Goal: Find specific page/section: Find specific page/section

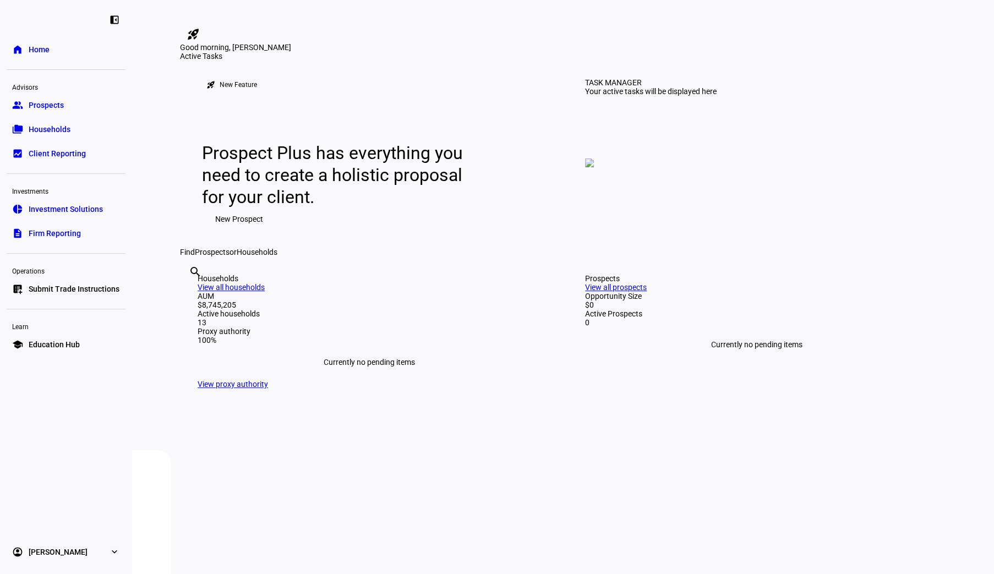
click at [57, 127] on span "Households" at bounding box center [50, 129] width 42 height 11
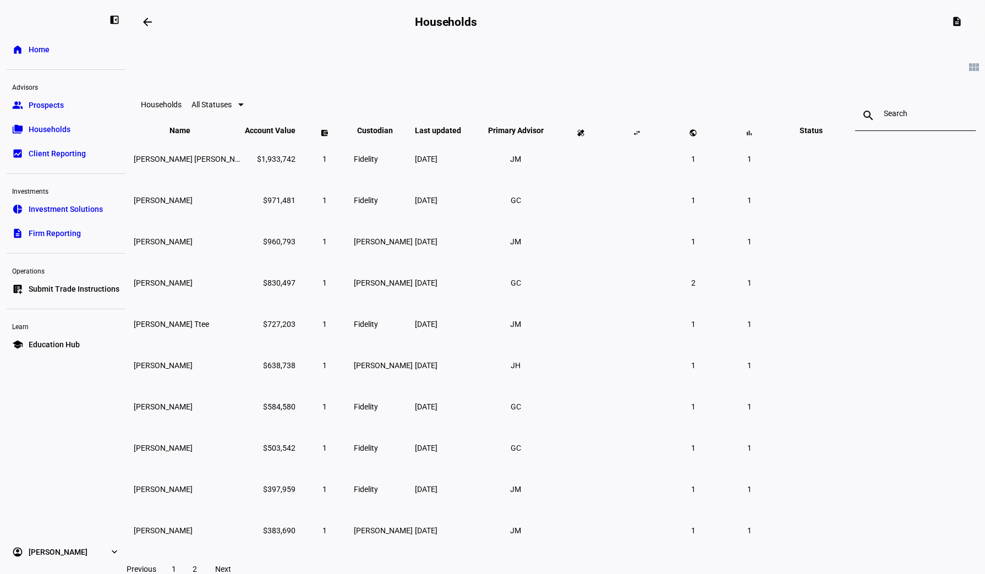
click at [884, 112] on input at bounding box center [916, 113] width 64 height 9
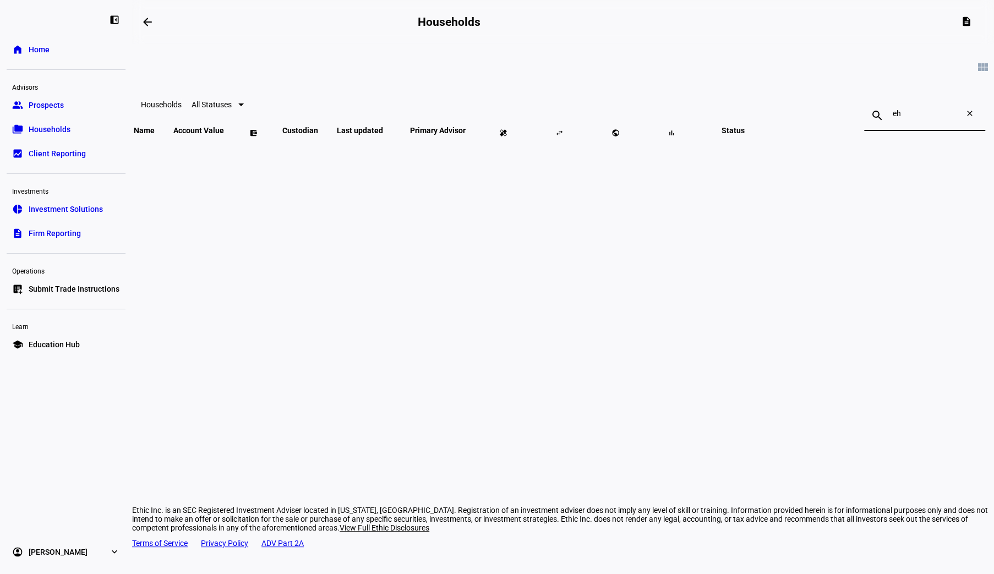
type input "e"
type input "her"
click at [228, 179] on td "Fbo [PERSON_NAME]" at bounding box center [180, 159] width 95 height 40
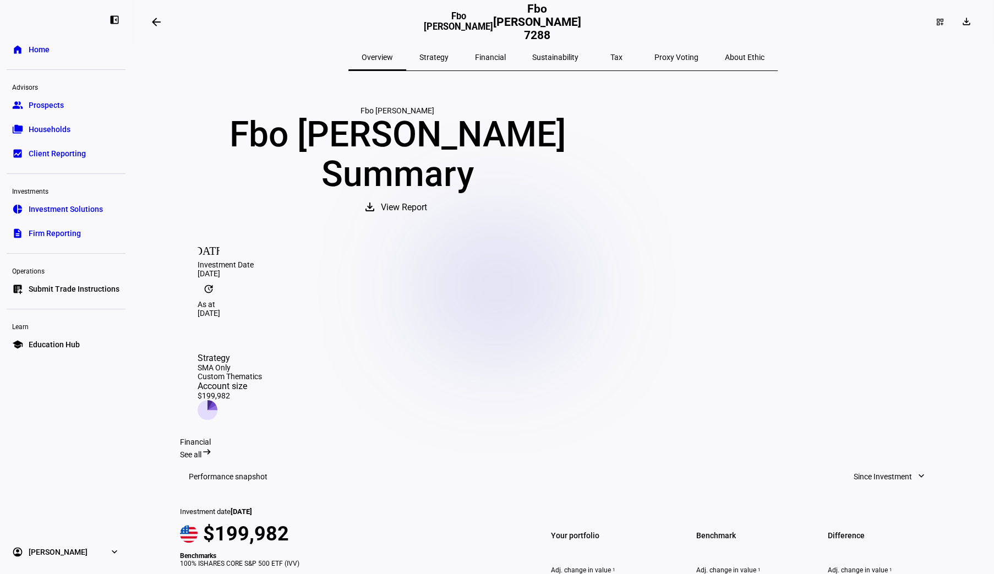
click at [427, 221] on span "View Report" at bounding box center [404, 207] width 46 height 26
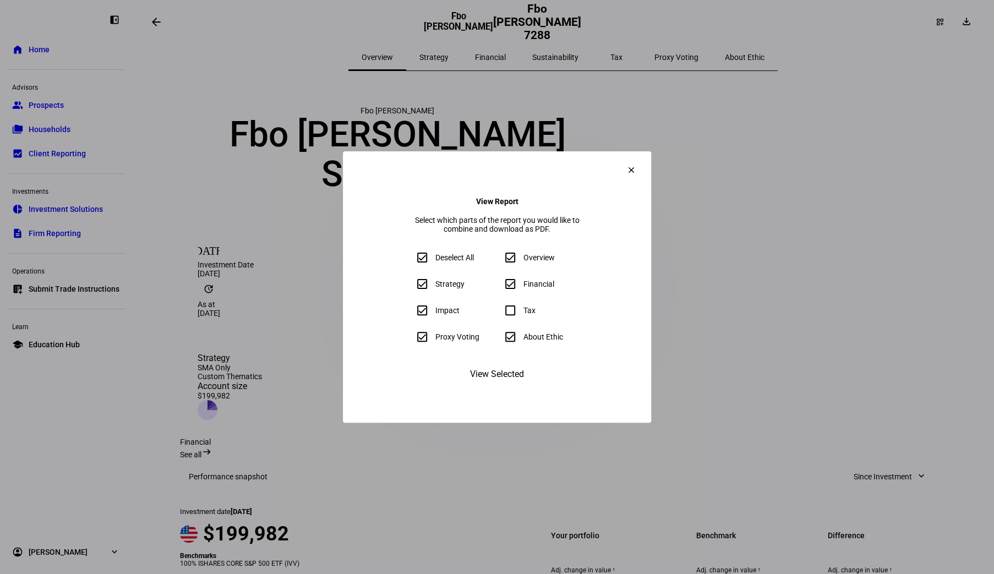
click at [636, 165] on mat-icon "clear" at bounding box center [631, 170] width 10 height 10
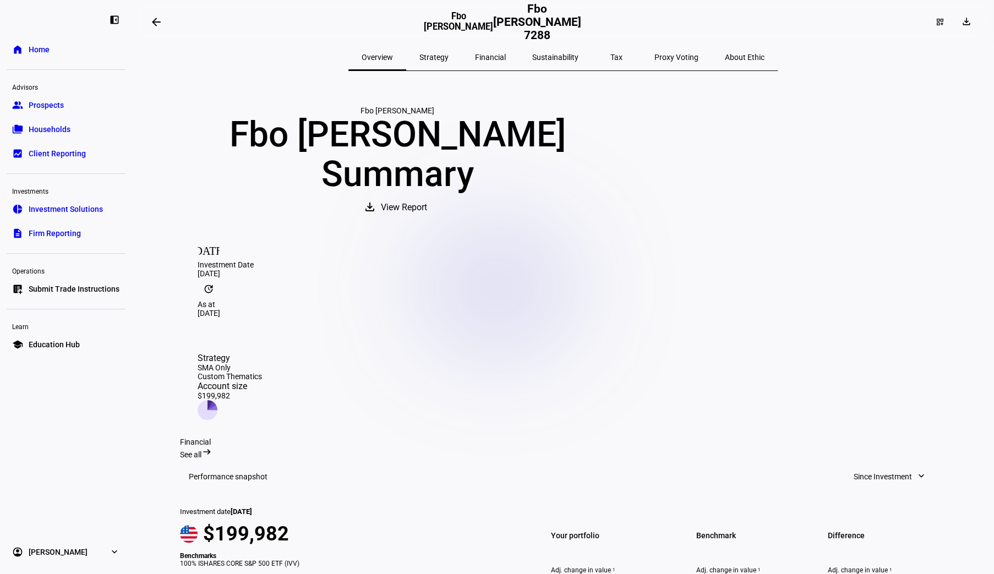
click at [62, 97] on link "group Prospects" at bounding box center [66, 105] width 119 height 22
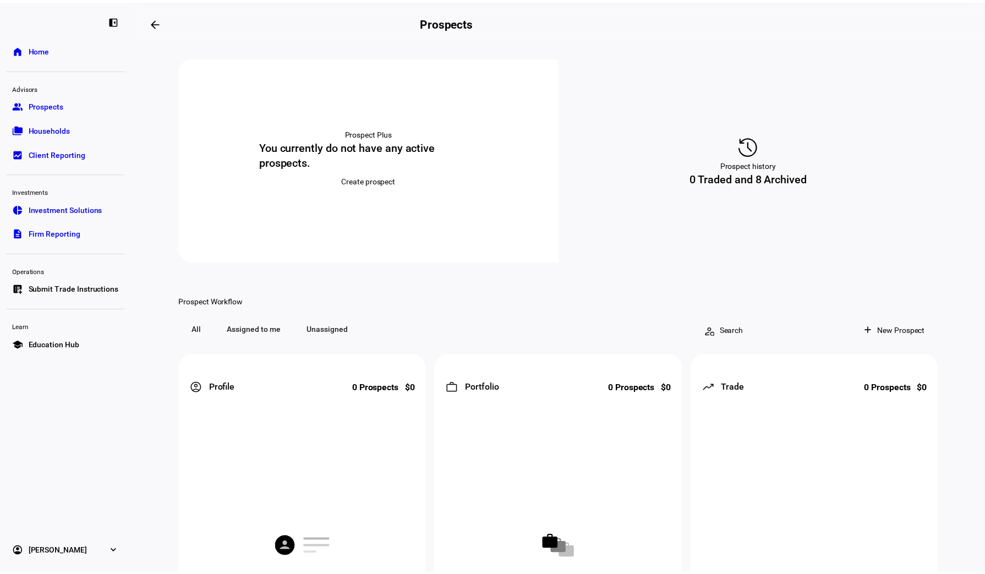
scroll to position [226, 0]
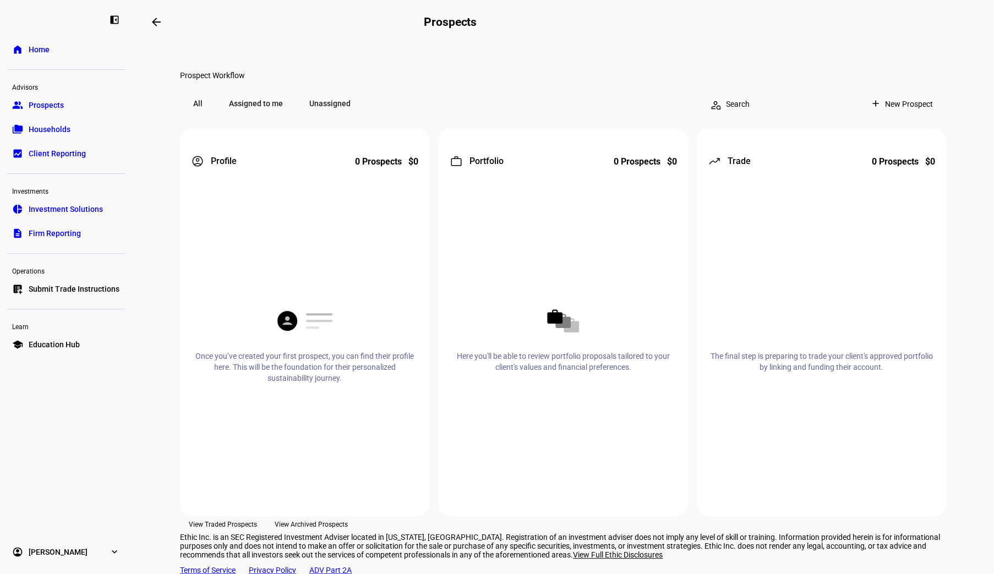
click at [48, 130] on span "Households" at bounding box center [50, 129] width 42 height 11
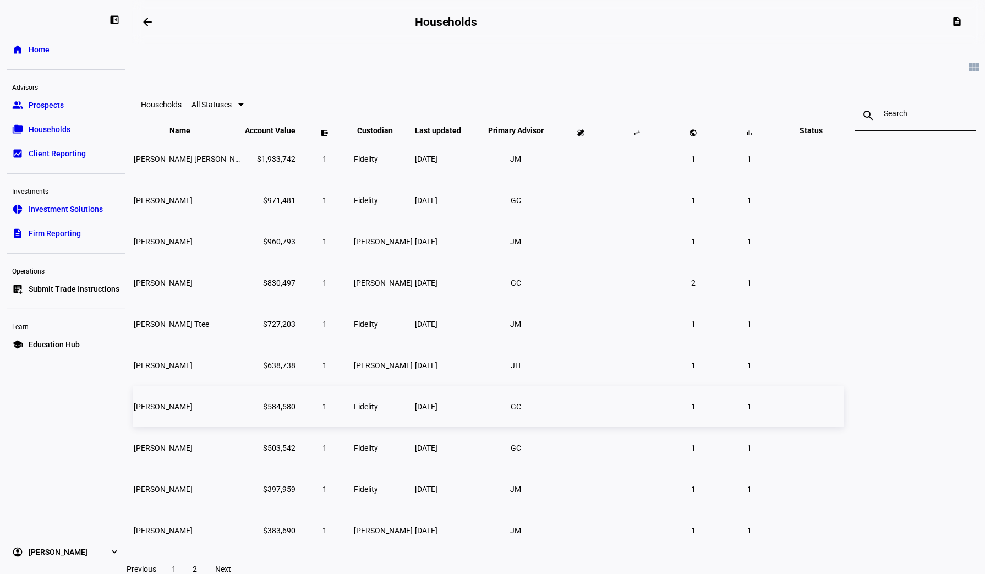
scroll to position [99, 0]
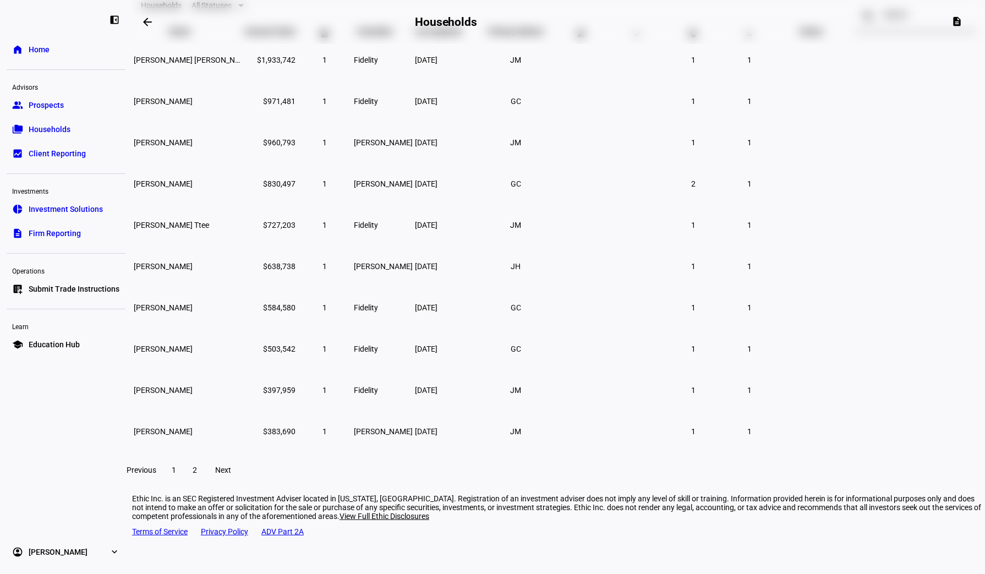
click at [197, 475] on span "2" at bounding box center [195, 470] width 4 height 9
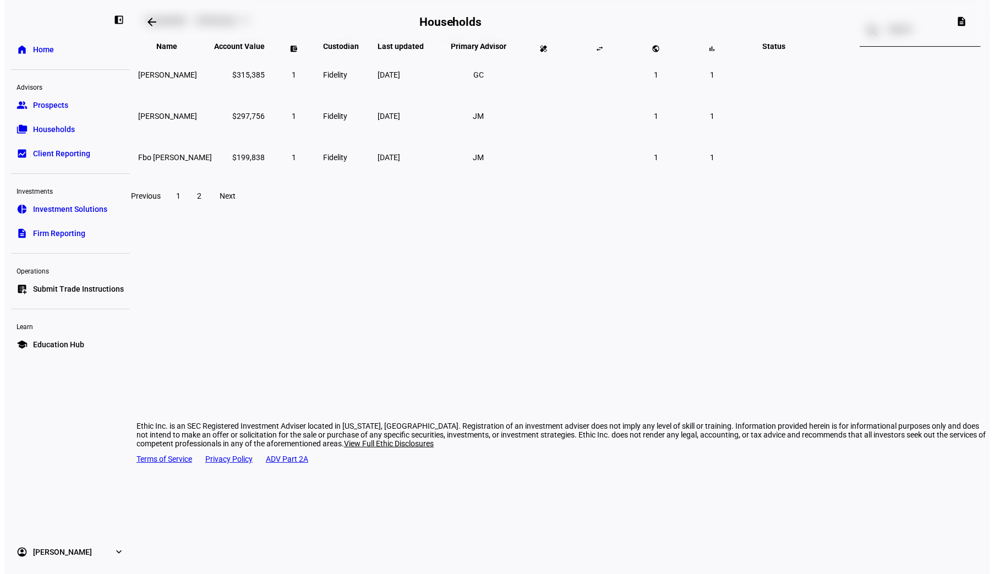
scroll to position [0, 0]
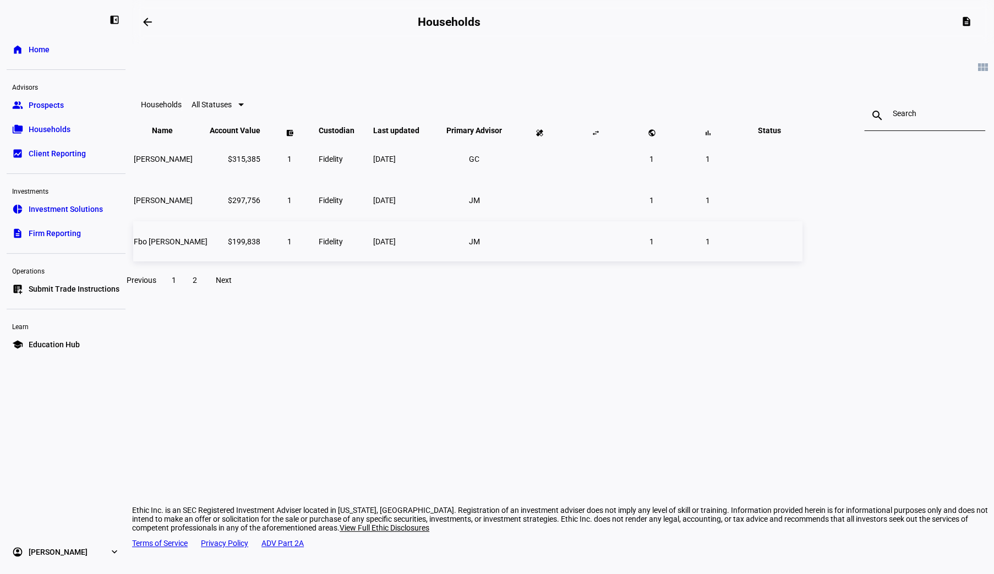
click at [208, 246] on span "Fbo [PERSON_NAME]" at bounding box center [171, 241] width 74 height 9
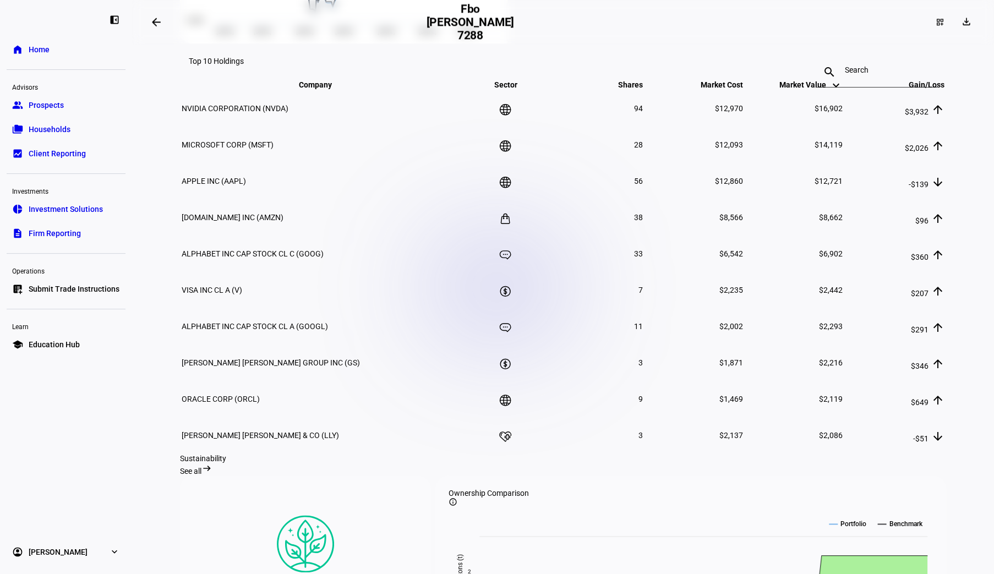
scroll to position [984, 0]
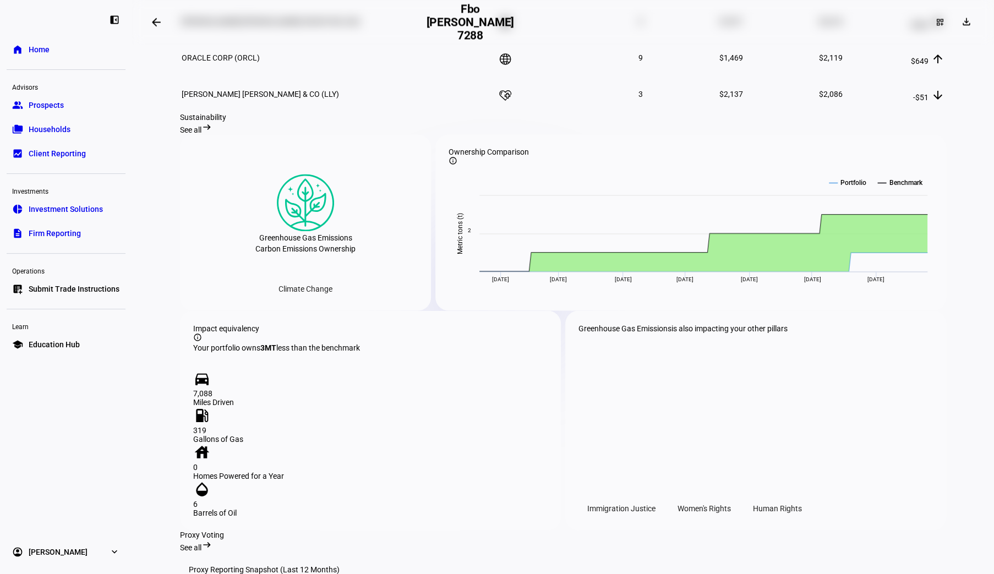
click at [201, 134] on span "See all" at bounding box center [190, 130] width 21 height 9
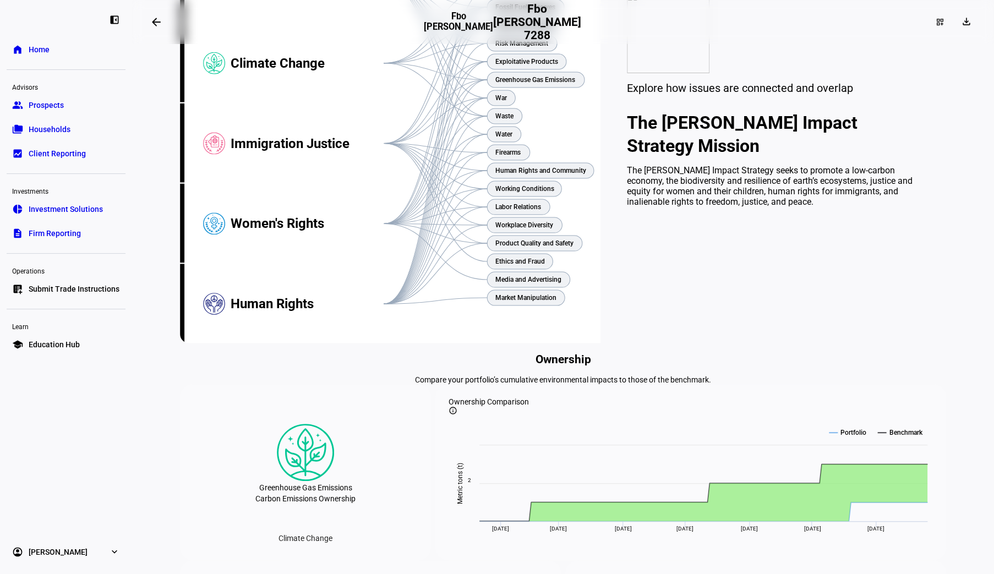
scroll to position [229, 0]
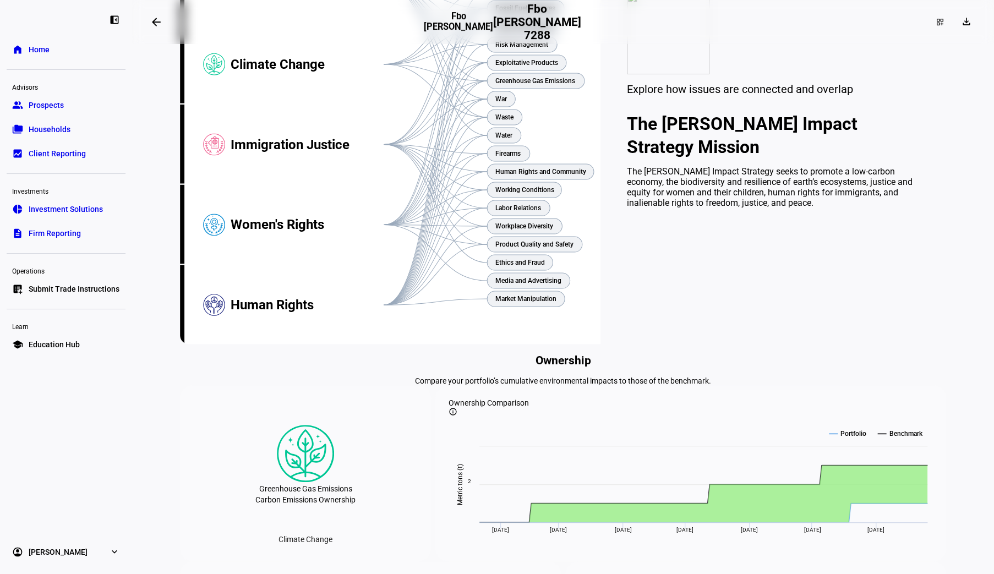
click at [833, 96] on div "Explore how issues are connected and overlap" at bounding box center [773, 89] width 293 height 13
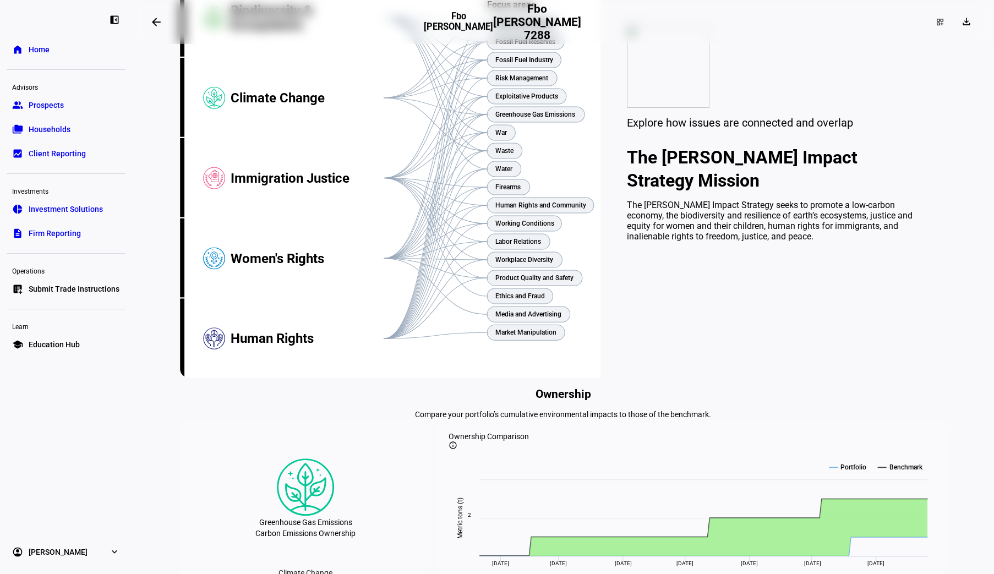
scroll to position [0, 0]
